Goal: Check status: Check status

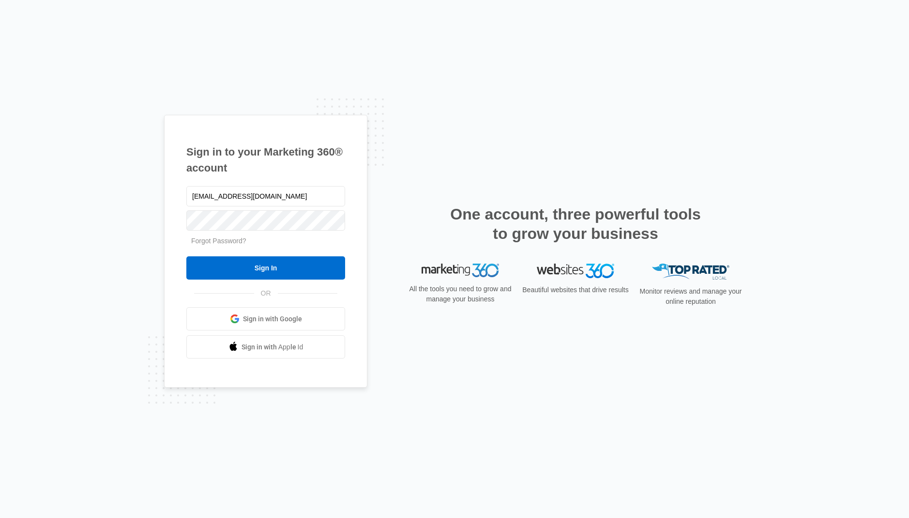
type input "[EMAIL_ADDRESS][DOMAIN_NAME]"
click at [241, 260] on input "Sign In" at bounding box center [265, 267] width 159 height 23
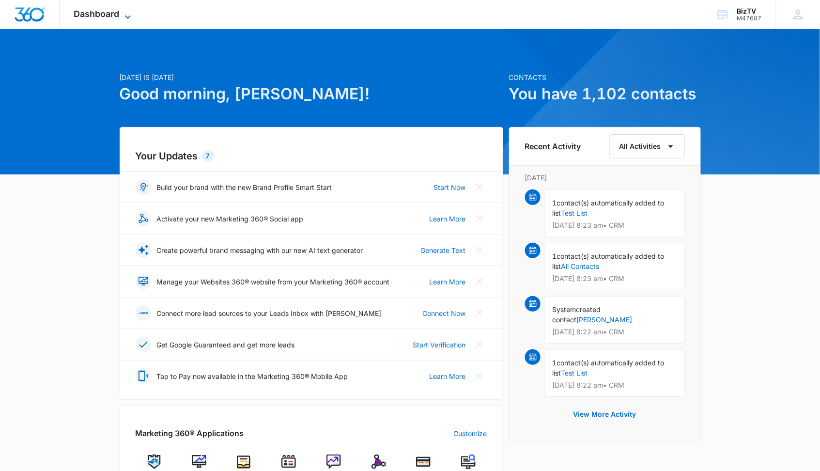
click at [126, 16] on icon at bounding box center [128, 16] width 6 height 3
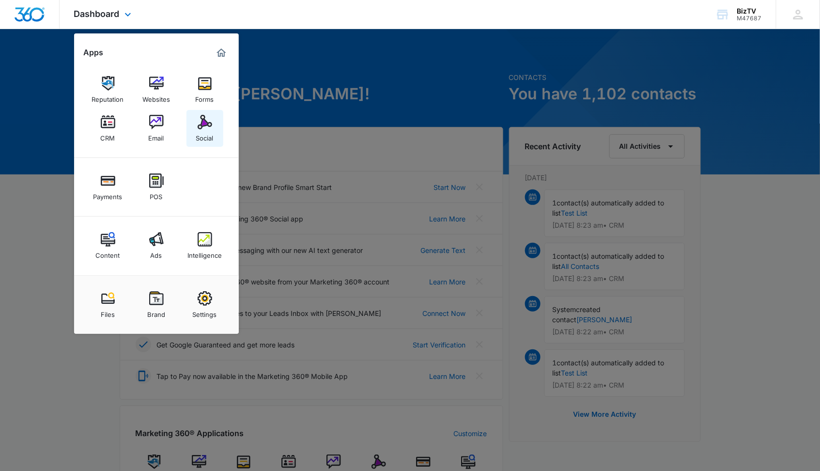
click at [206, 126] on img at bounding box center [205, 122] width 15 height 15
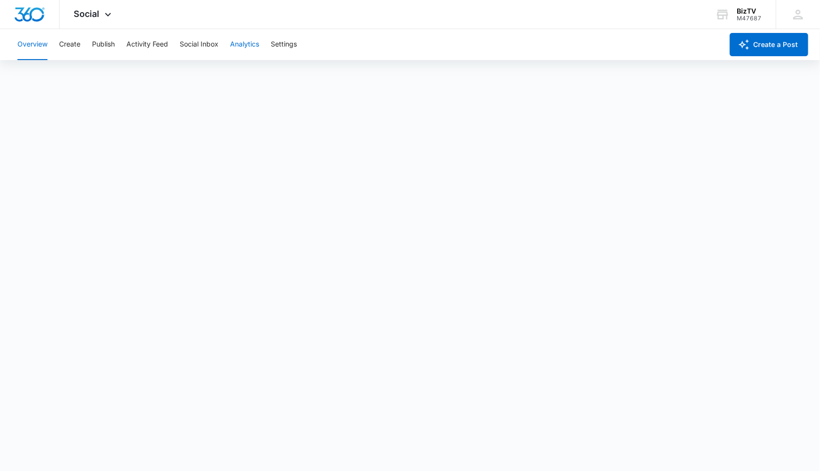
click at [256, 44] on button "Analytics" at bounding box center [244, 44] width 29 height 31
